Goal: Navigation & Orientation: Find specific page/section

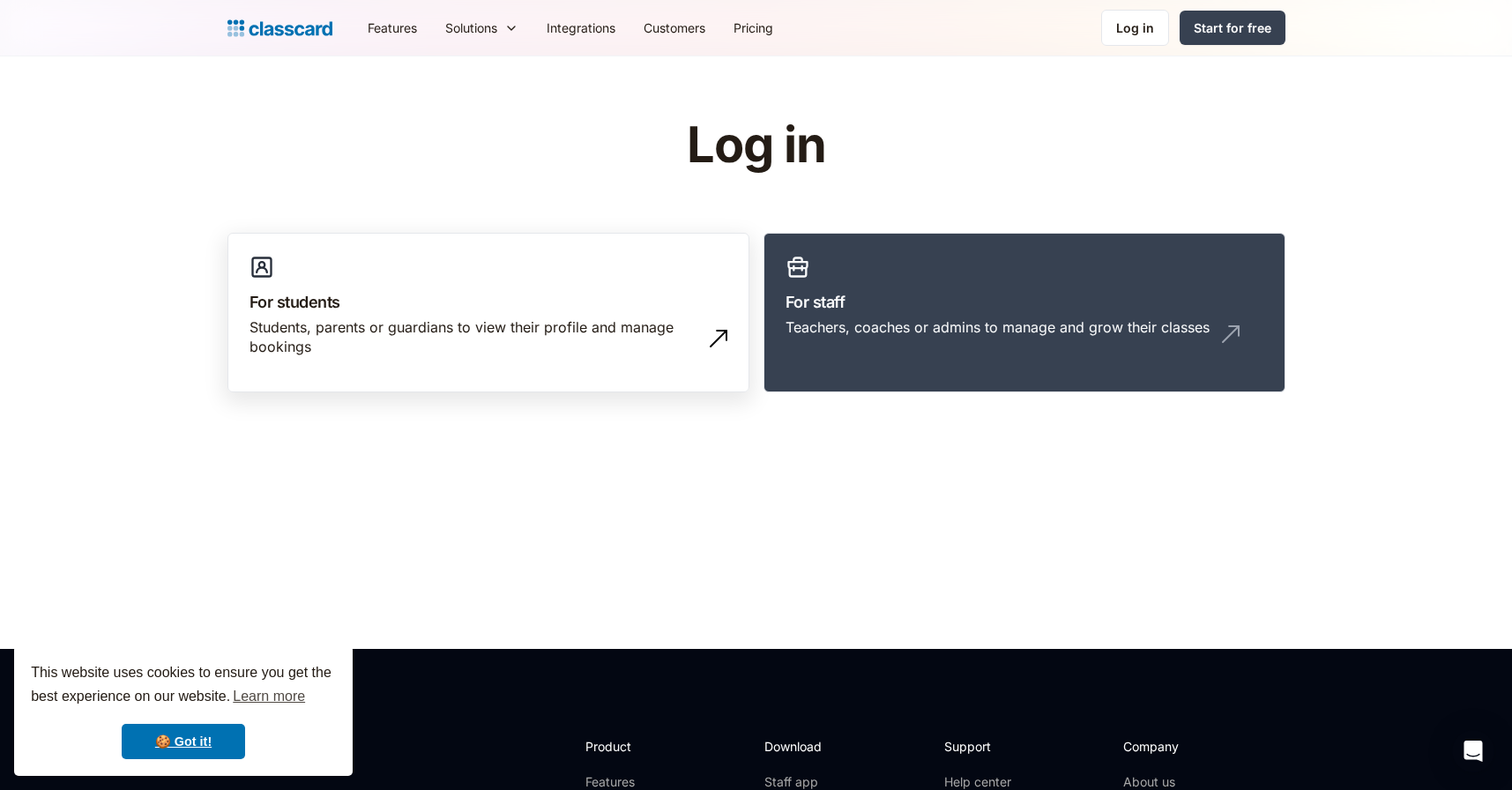
click at [611, 321] on div "Students, parents or guardians to view their profile and manage bookings" at bounding box center [470, 337] width 443 height 40
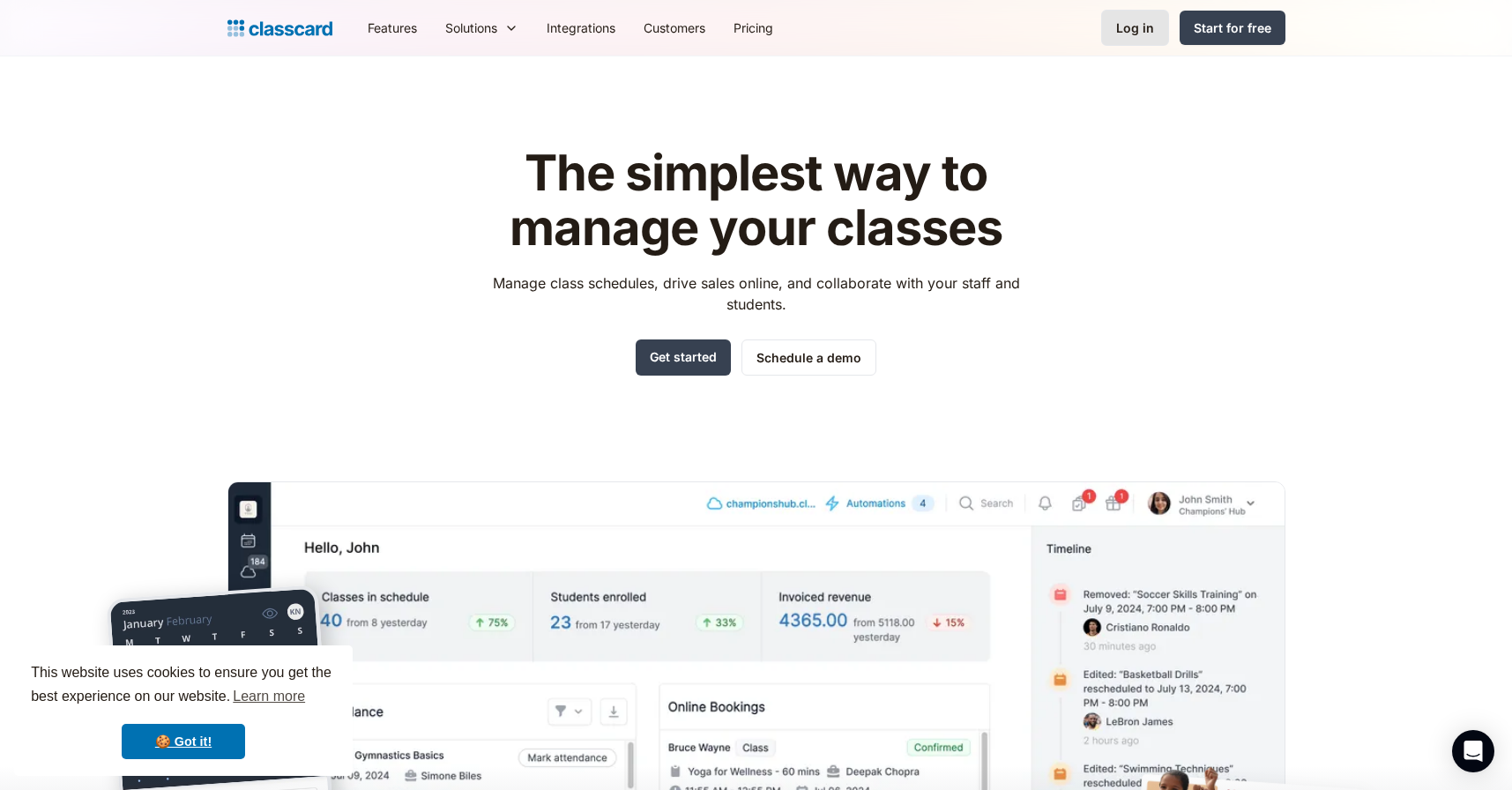
click at [1136, 43] on link "Log in" at bounding box center [1135, 27] width 68 height 36
